Goal: Navigation & Orientation: Find specific page/section

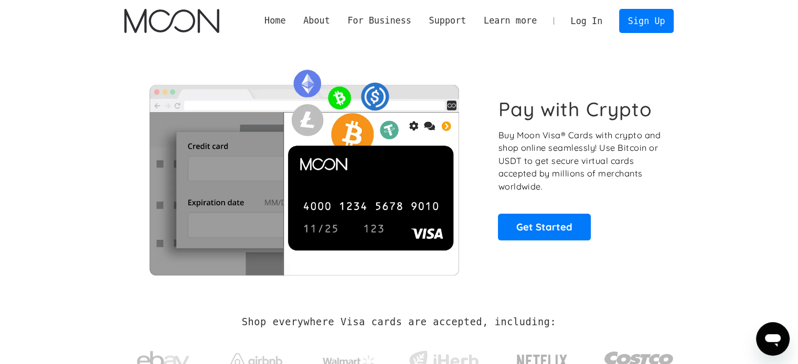
click at [580, 17] on link "Log In" at bounding box center [586, 20] width 49 height 23
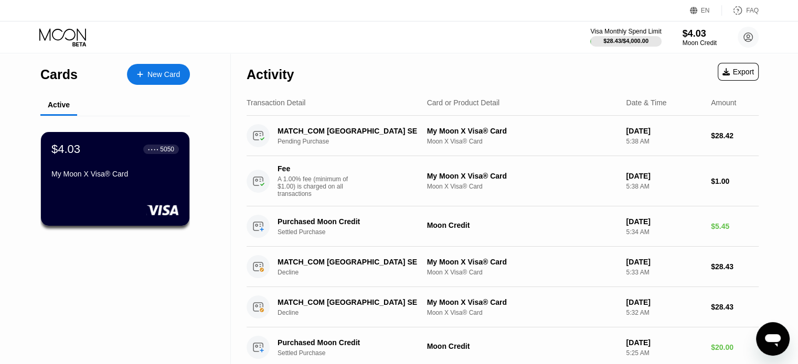
click at [188, 298] on div "Cards New Card Active $4.03 ● ● ● ● 5050 My Moon X Visa® Card" at bounding box center [115, 230] width 231 height 355
